Goal: Find specific page/section: Find specific page/section

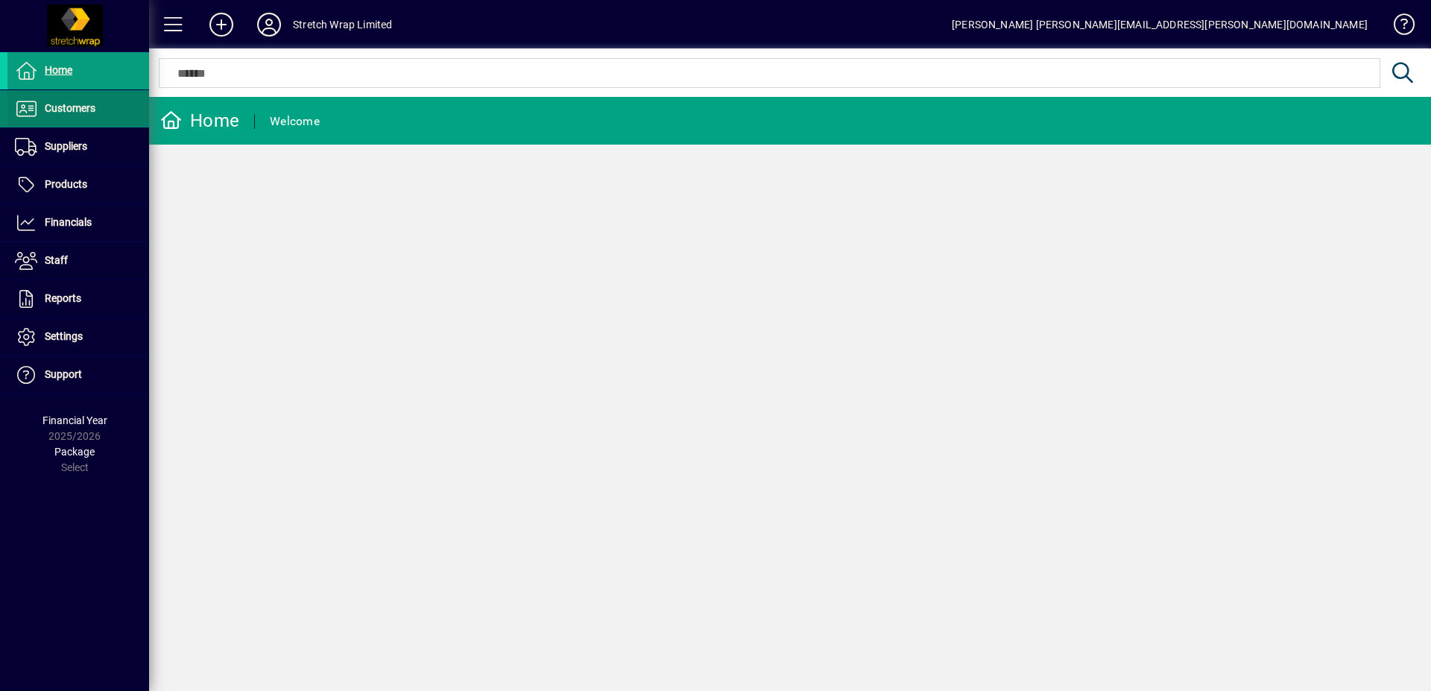
click at [89, 107] on span "Customers" at bounding box center [70, 108] width 51 height 12
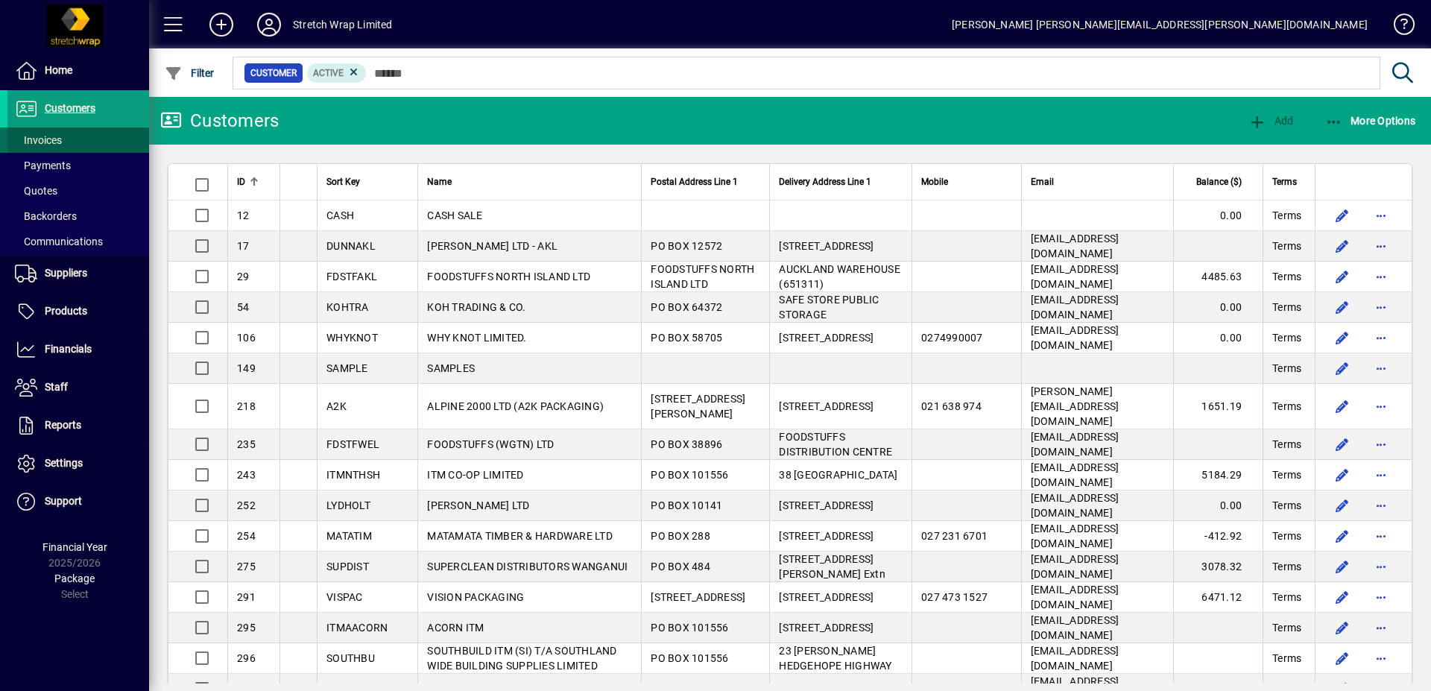
click at [60, 136] on span "Invoices" at bounding box center [38, 140] width 47 height 12
